Goal: Check status: Check status

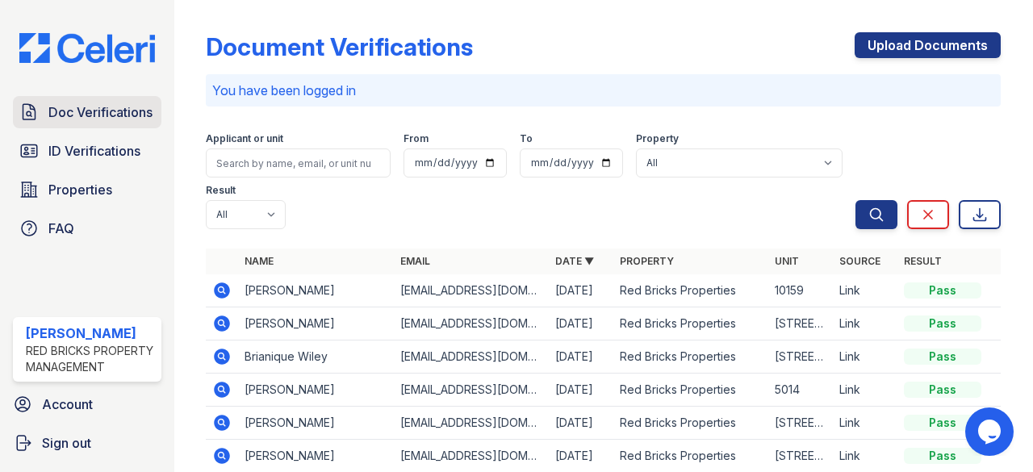
click at [76, 103] on span "Doc Verifications" at bounding box center [100, 112] width 104 height 19
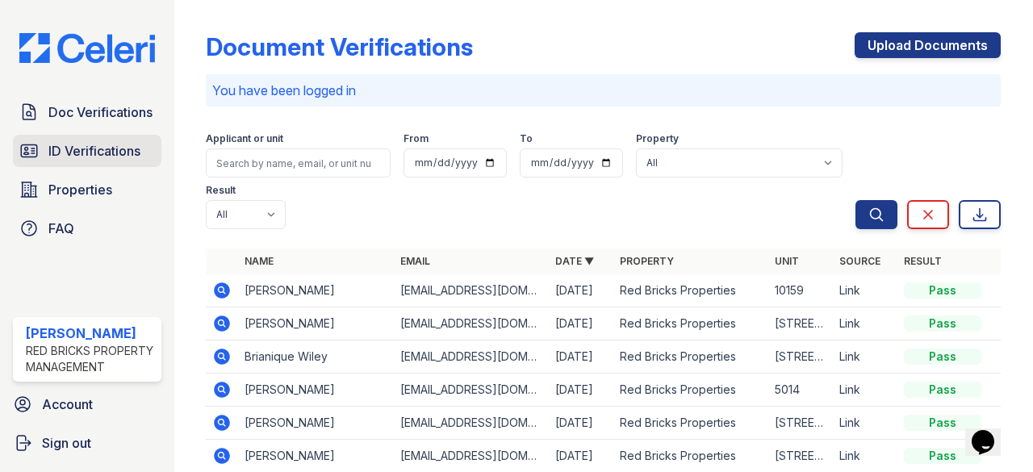
click at [130, 147] on span "ID Verifications" at bounding box center [94, 150] width 92 height 19
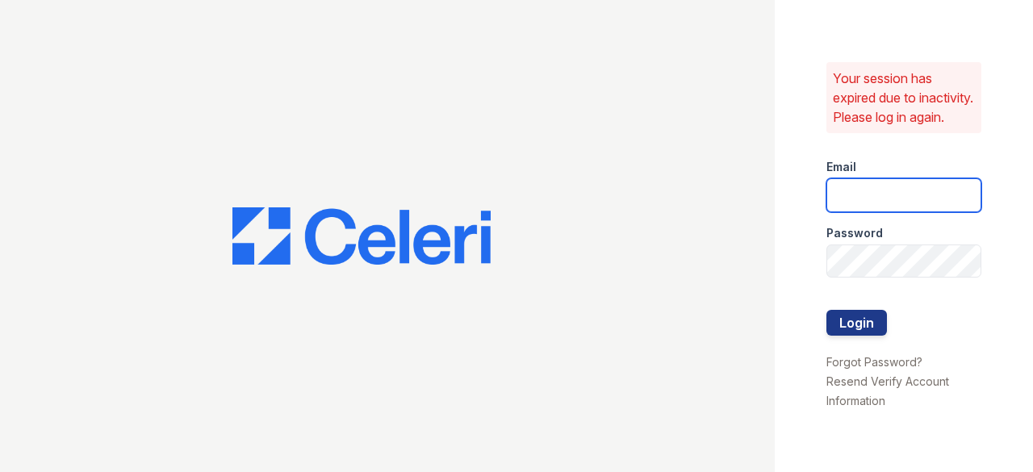
type input "raghukukunoor@gmail.com"
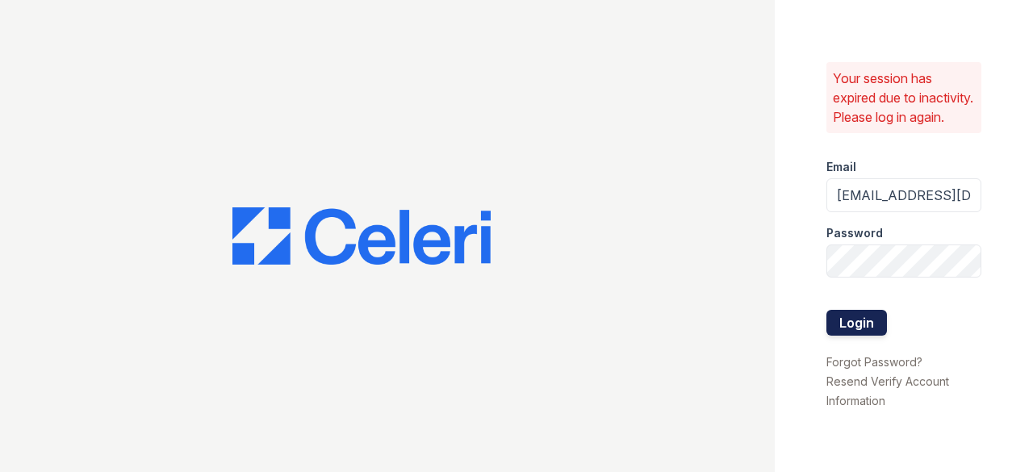
click at [861, 334] on button "Login" at bounding box center [857, 323] width 61 height 26
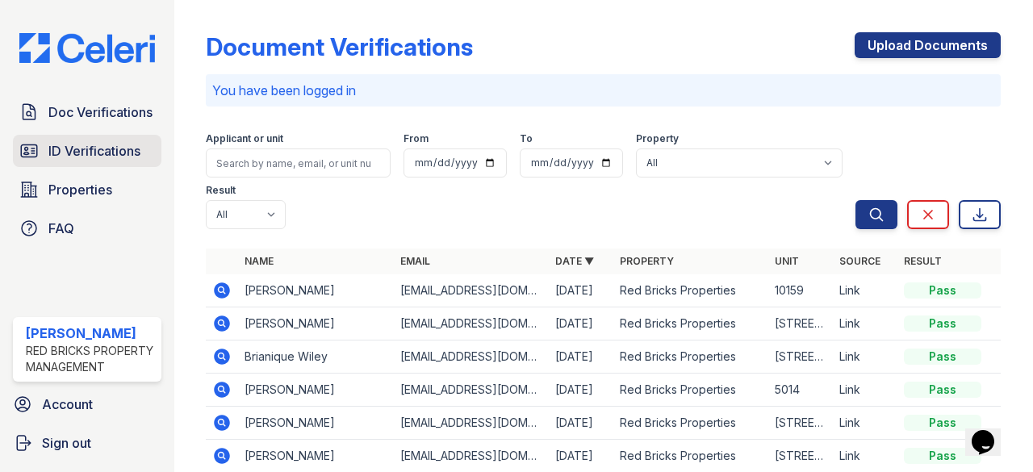
click at [84, 141] on span "ID Verifications" at bounding box center [94, 150] width 92 height 19
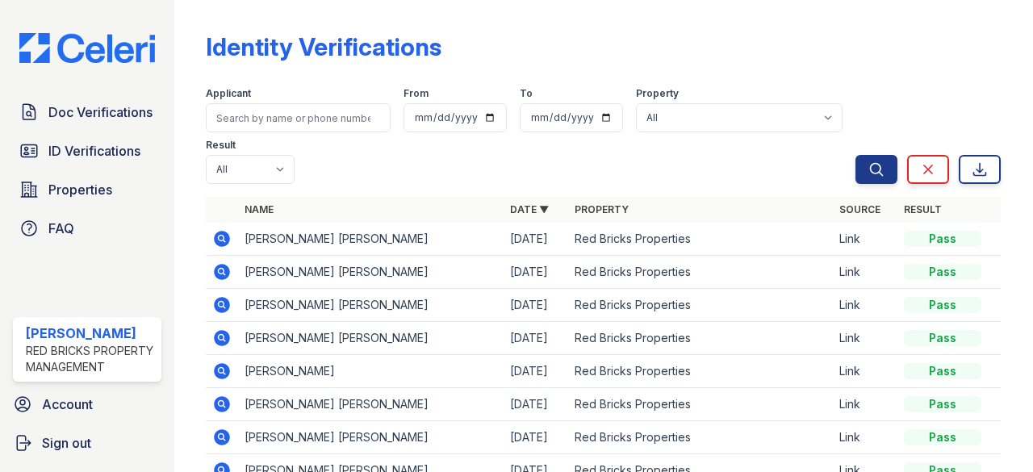
click at [233, 241] on td at bounding box center [222, 239] width 32 height 33
click at [220, 230] on icon at bounding box center [221, 238] width 19 height 19
